Goal: Task Accomplishment & Management: Understand process/instructions

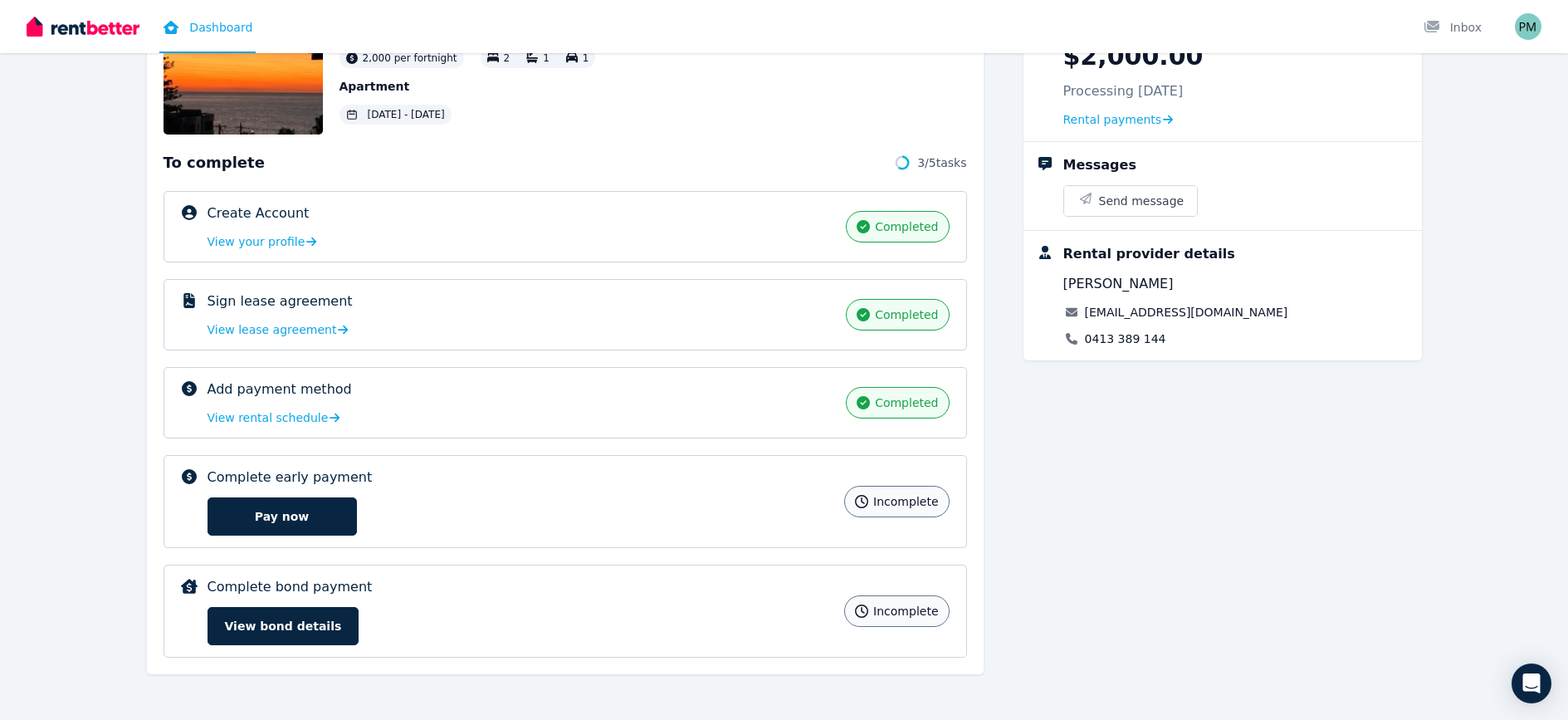
scroll to position [145, 0]
click at [288, 622] on button "View bond details" at bounding box center [283, 625] width 152 height 39
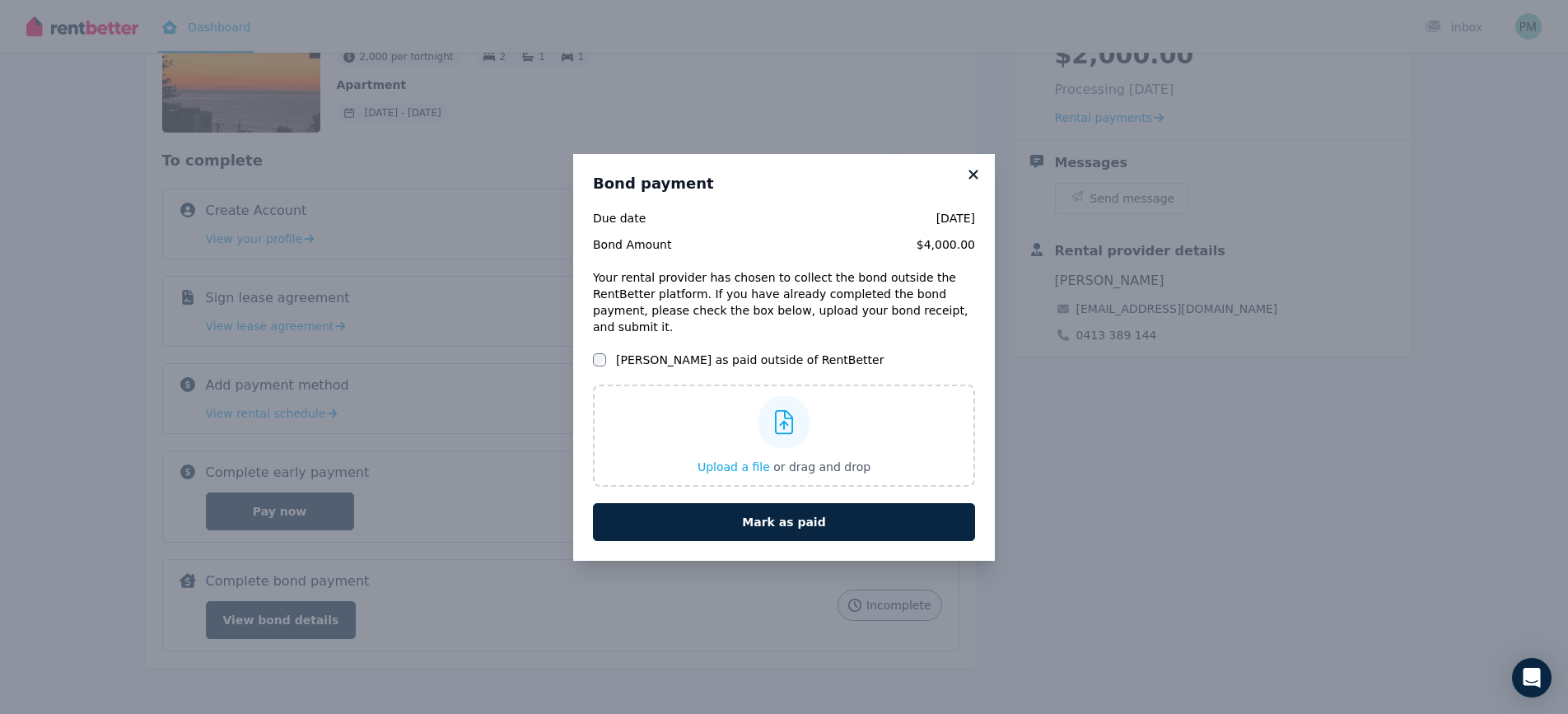
click at [976, 179] on icon at bounding box center [972, 174] width 9 height 9
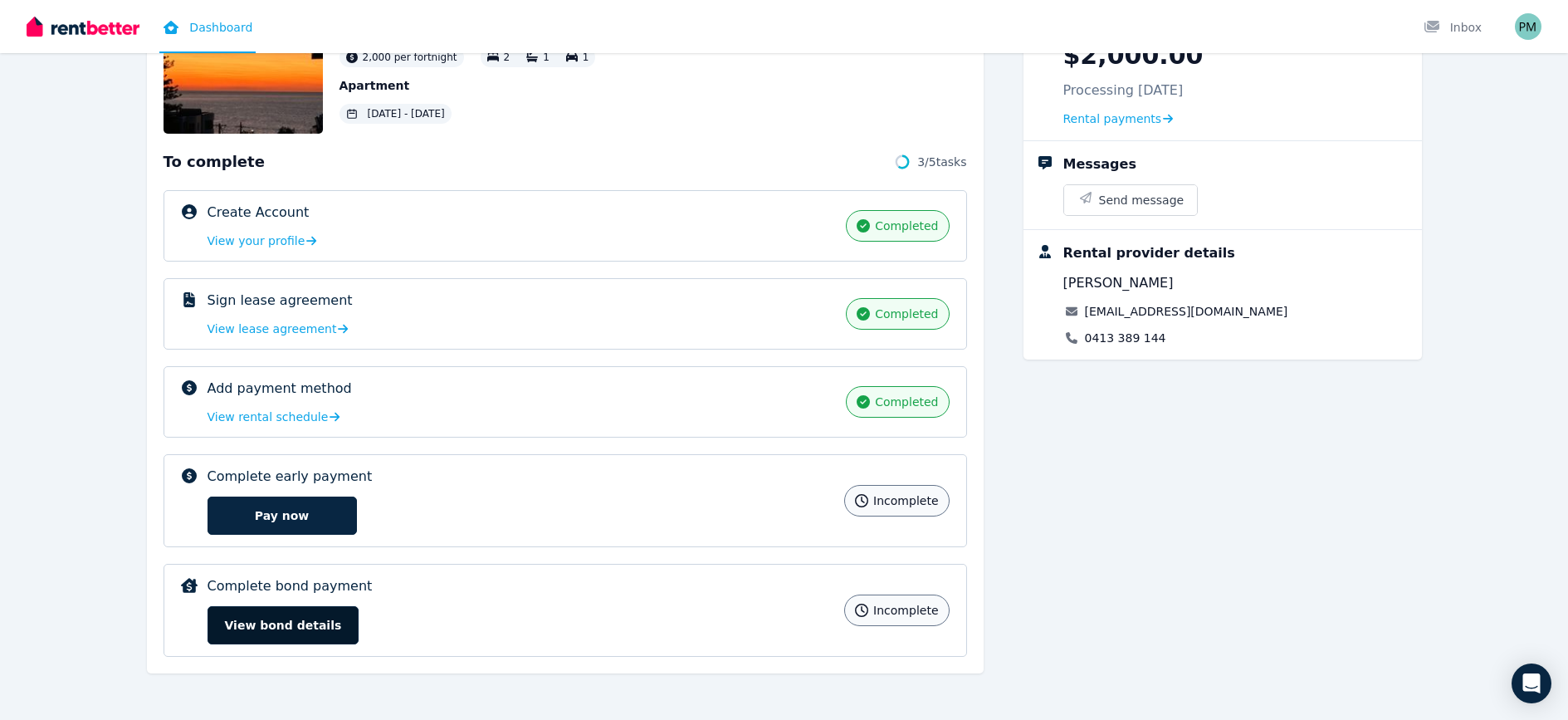
click at [333, 625] on button "View bond details" at bounding box center [283, 625] width 152 height 39
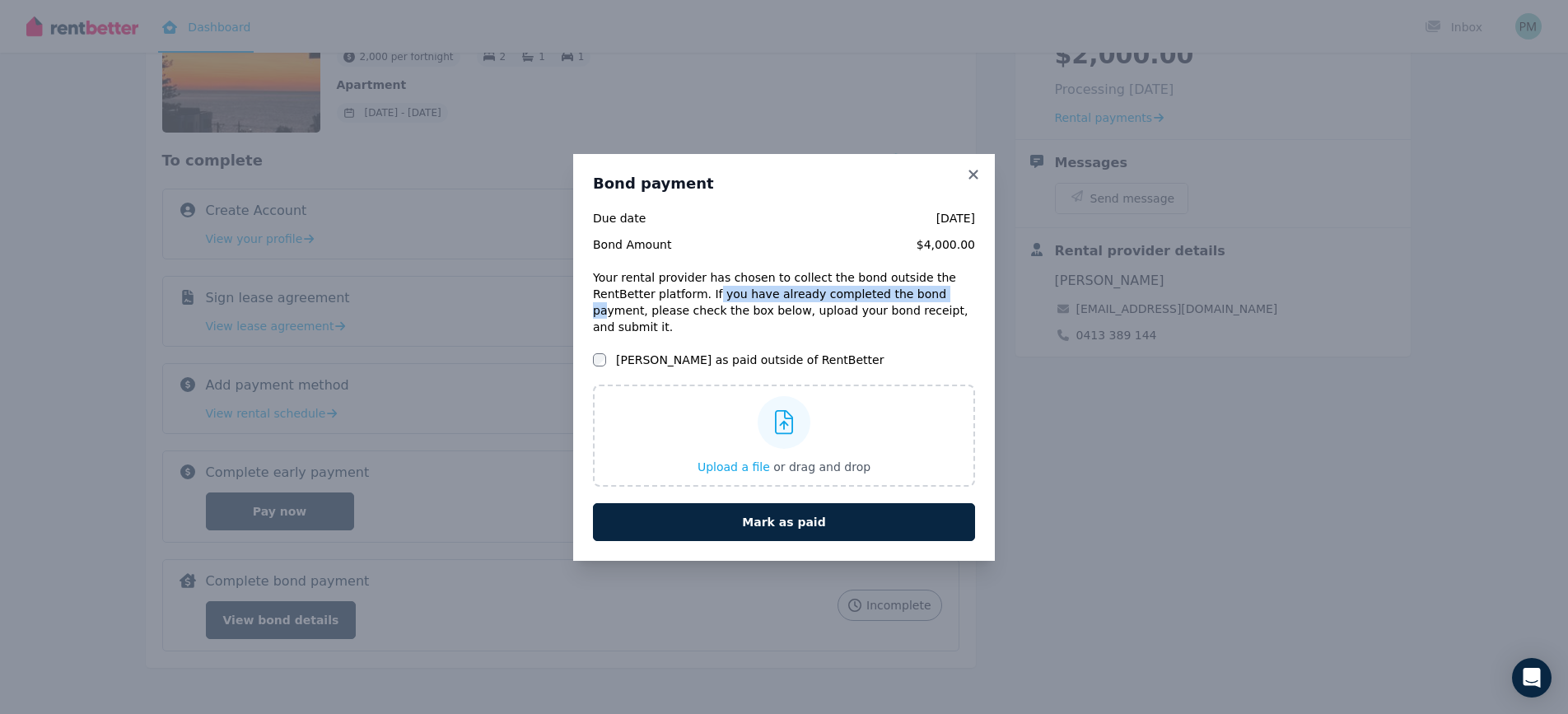
drag, startPoint x: 712, startPoint y: 303, endPoint x: 931, endPoint y: 302, distance: 219.0
click at [931, 302] on div "Your rental provider has chosen to collect the bond outside the RentBetter plat…" at bounding box center [784, 302] width 382 height 66
click at [872, 325] on div "Your rental provider has chosen to collect the bond outside the RentBetter plat…" at bounding box center [784, 302] width 382 height 66
click at [973, 179] on icon at bounding box center [972, 174] width 9 height 9
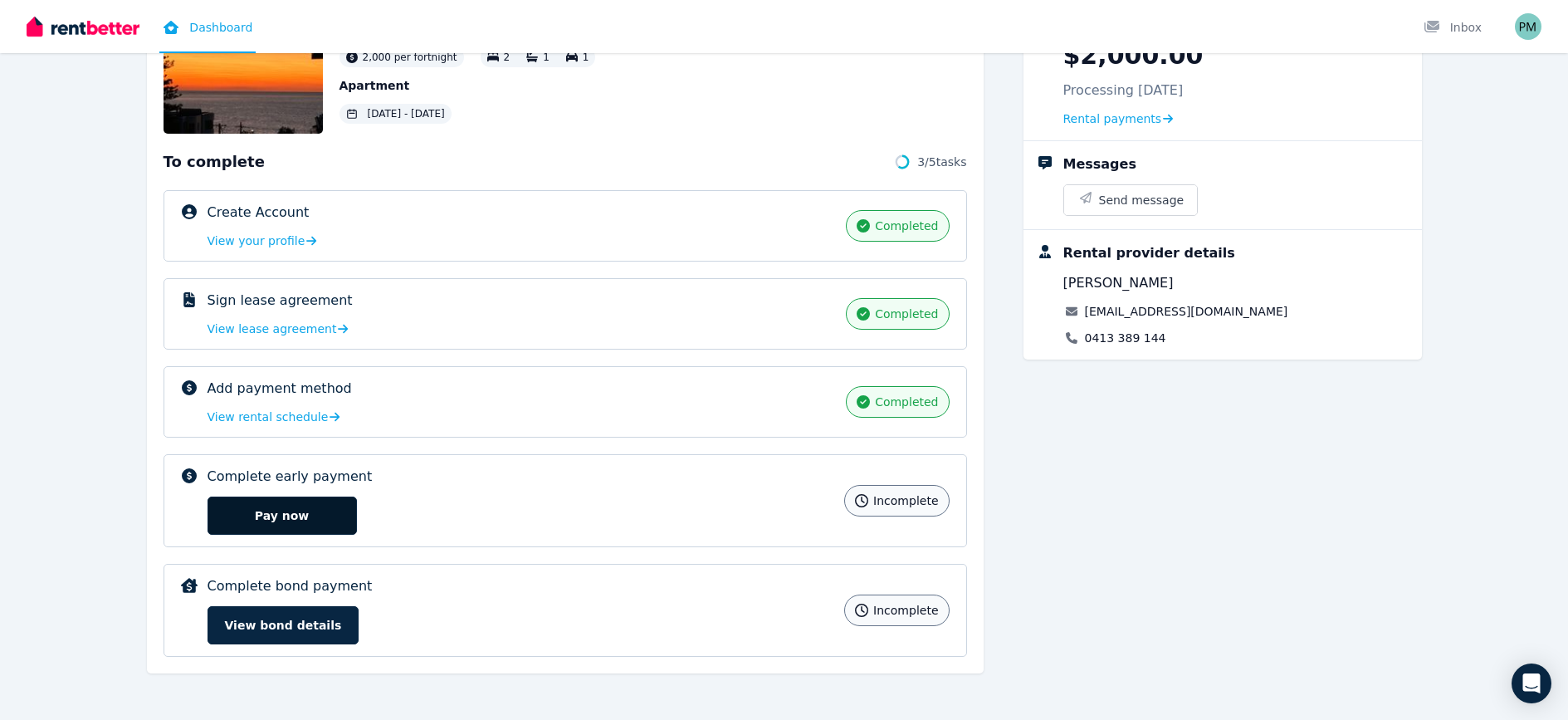
click at [305, 521] on button "Pay now" at bounding box center [282, 516] width 149 height 39
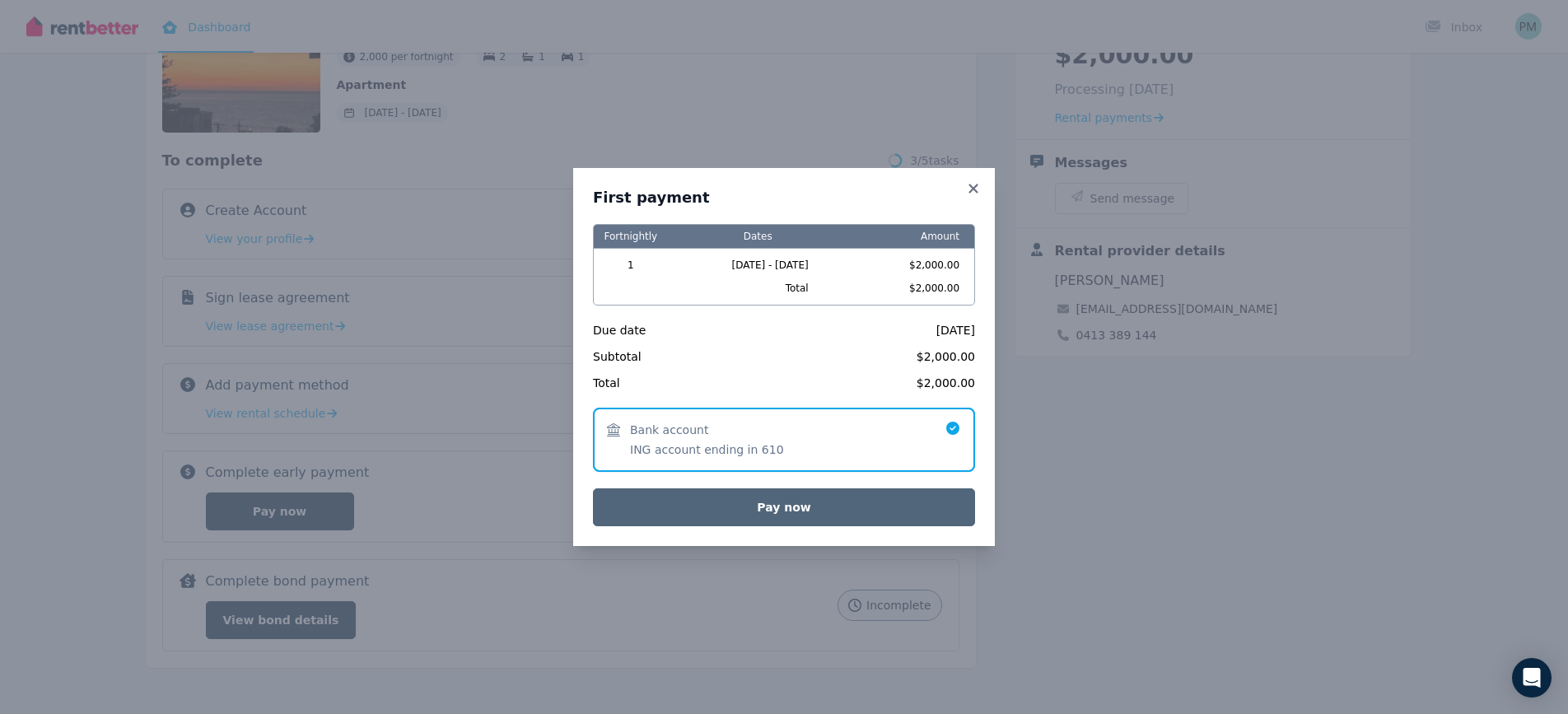
click at [764, 506] on button "Pay now" at bounding box center [784, 508] width 382 height 38
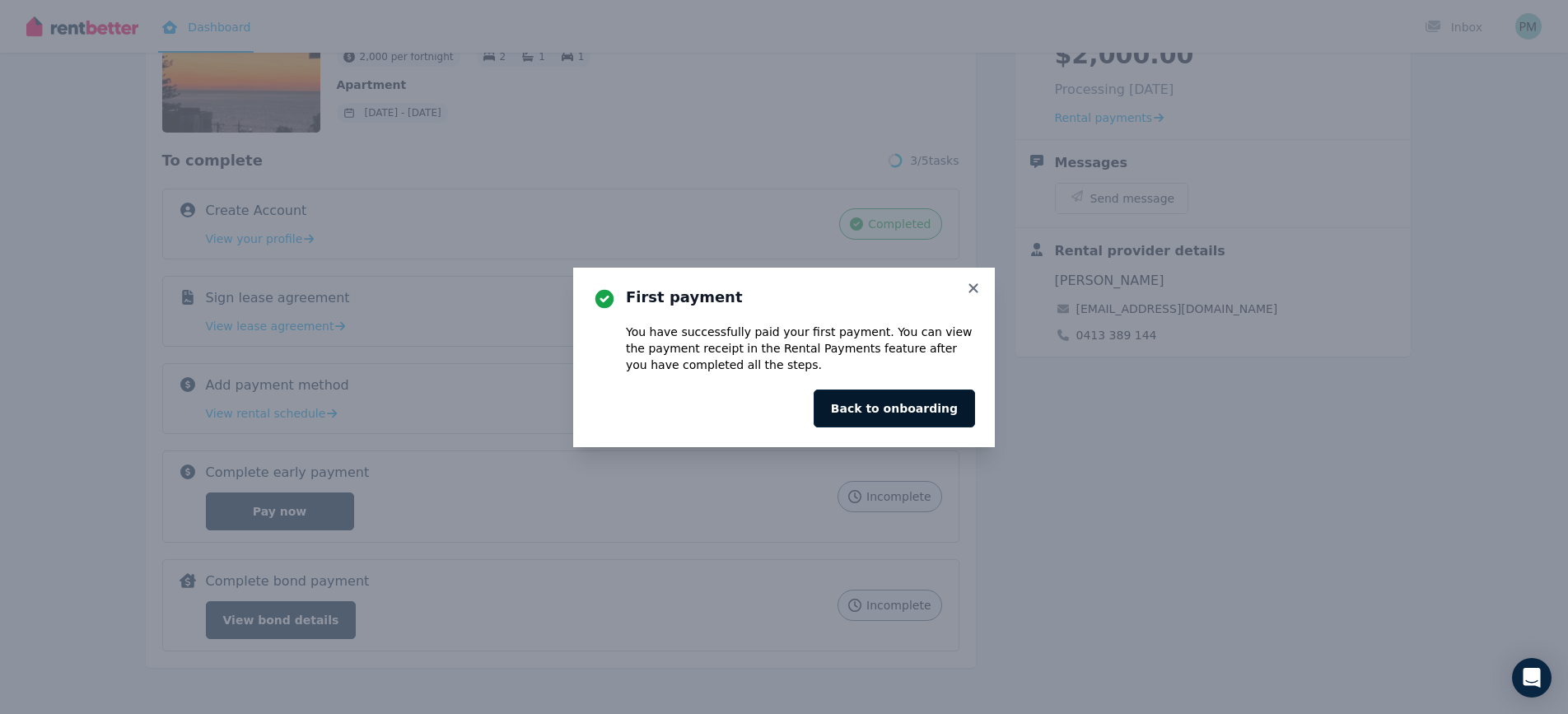
click at [897, 418] on button "Back to onboarding" at bounding box center [894, 409] width 161 height 38
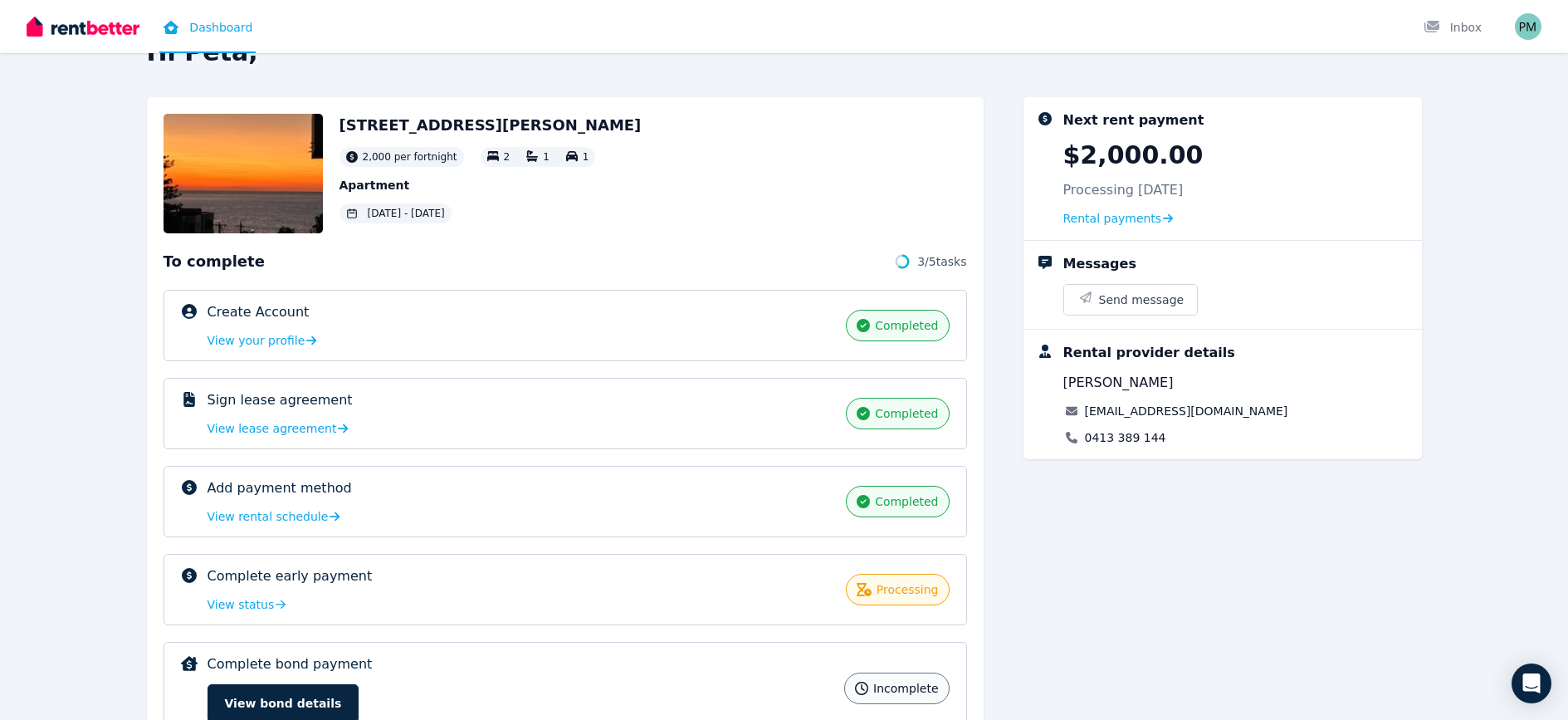
scroll to position [124, 0]
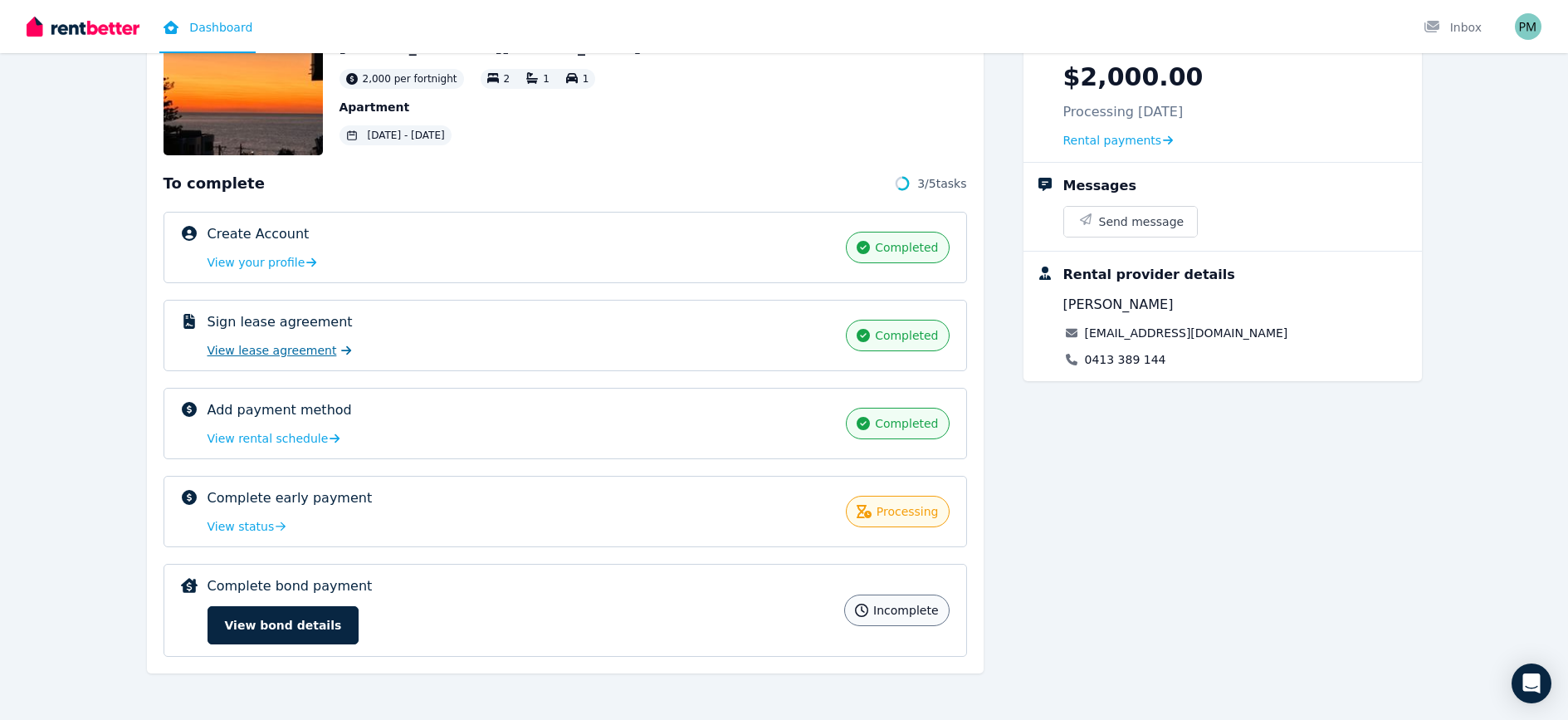
click at [263, 345] on span "View lease agreement" at bounding box center [272, 350] width 130 height 17
